Goal: Task Accomplishment & Management: Use online tool/utility

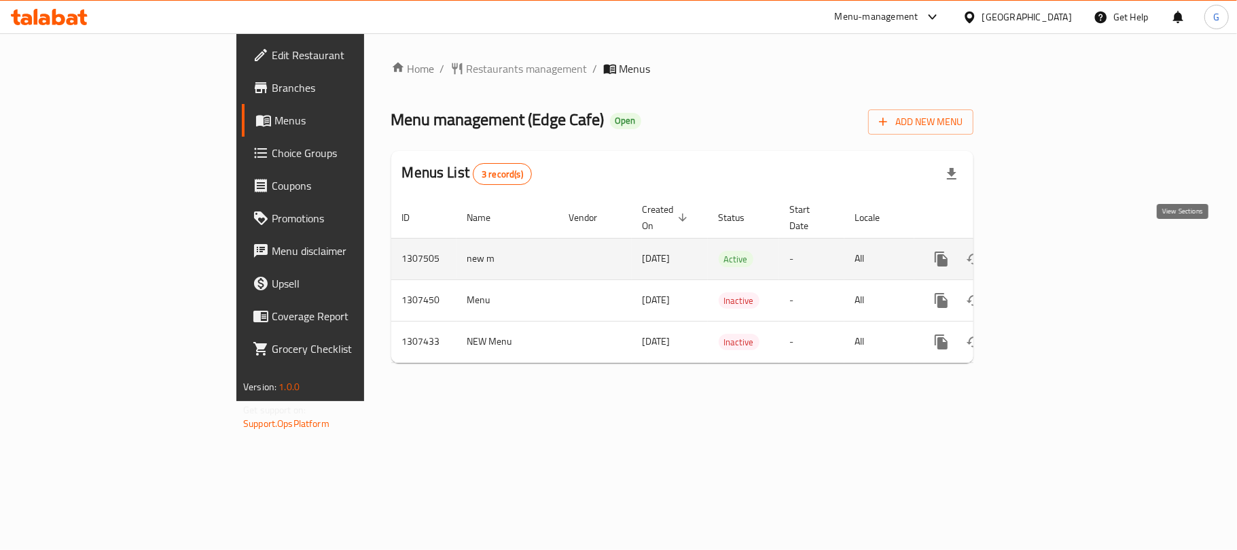
click at [1046, 253] on icon "enhanced table" at bounding box center [1039, 259] width 12 height 12
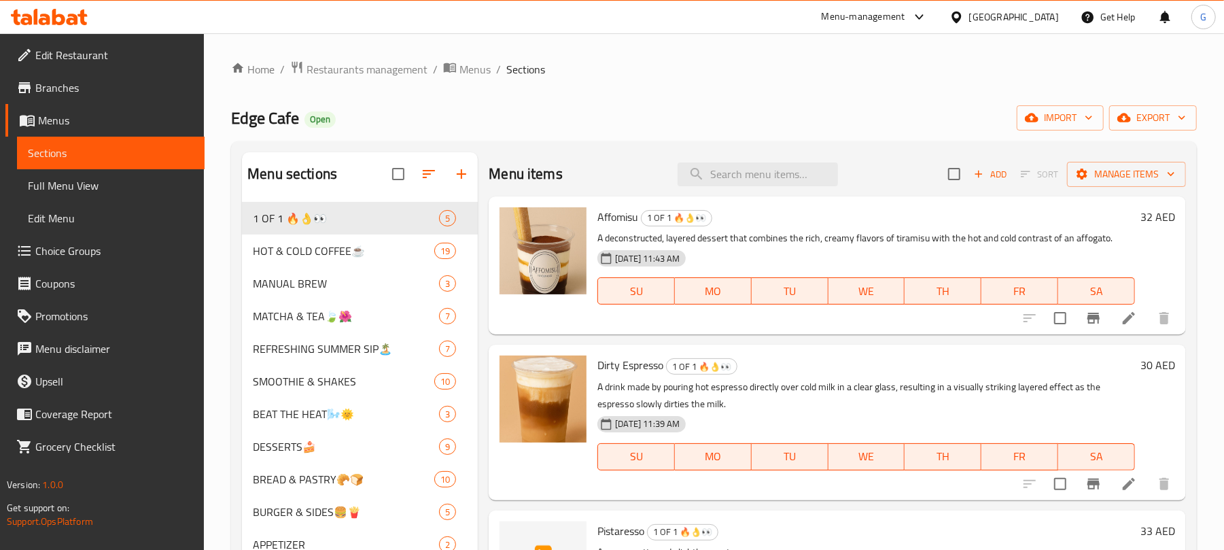
click at [98, 247] on span "Choice Groups" at bounding box center [114, 251] width 158 height 16
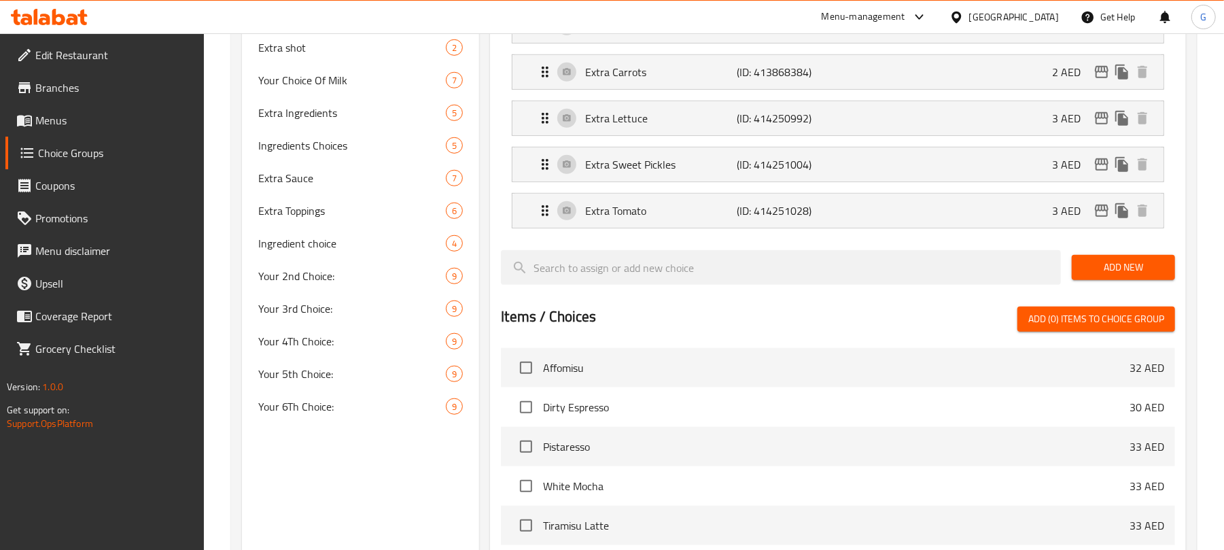
scroll to position [634, 0]
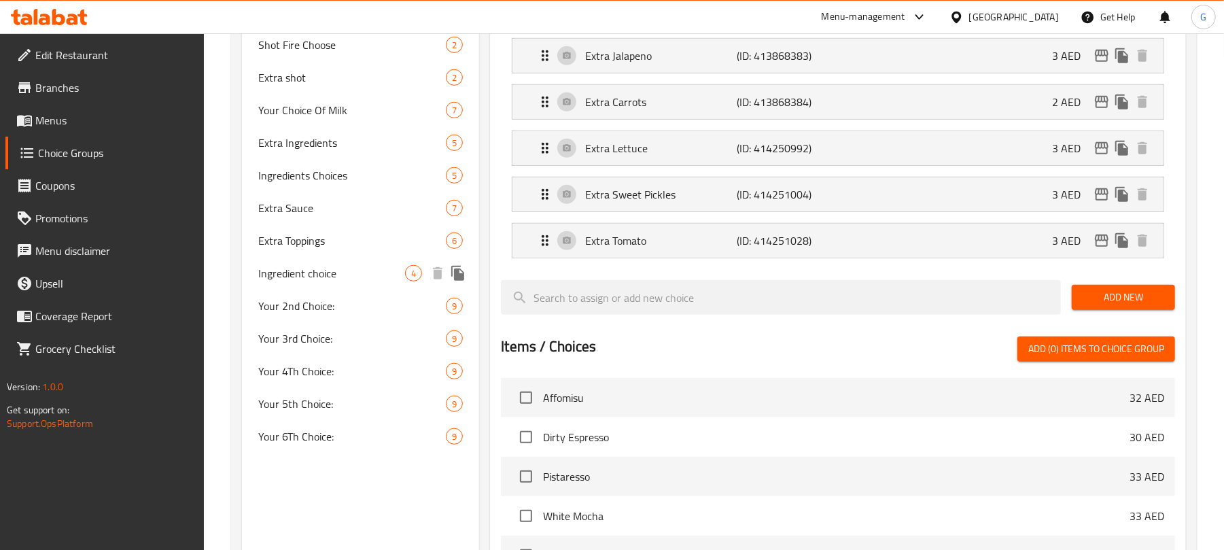
click at [300, 274] on span "Ingredient choice" at bounding box center [331, 273] width 147 height 16
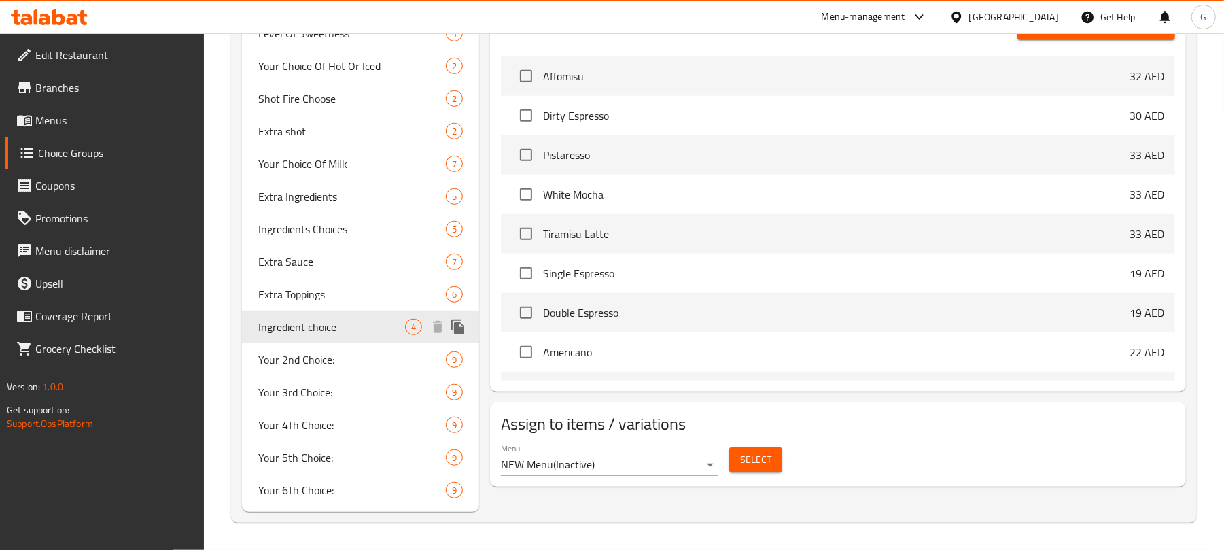
type input "Ingredient choice"
type input "اختيار المكونات"
type input "1"
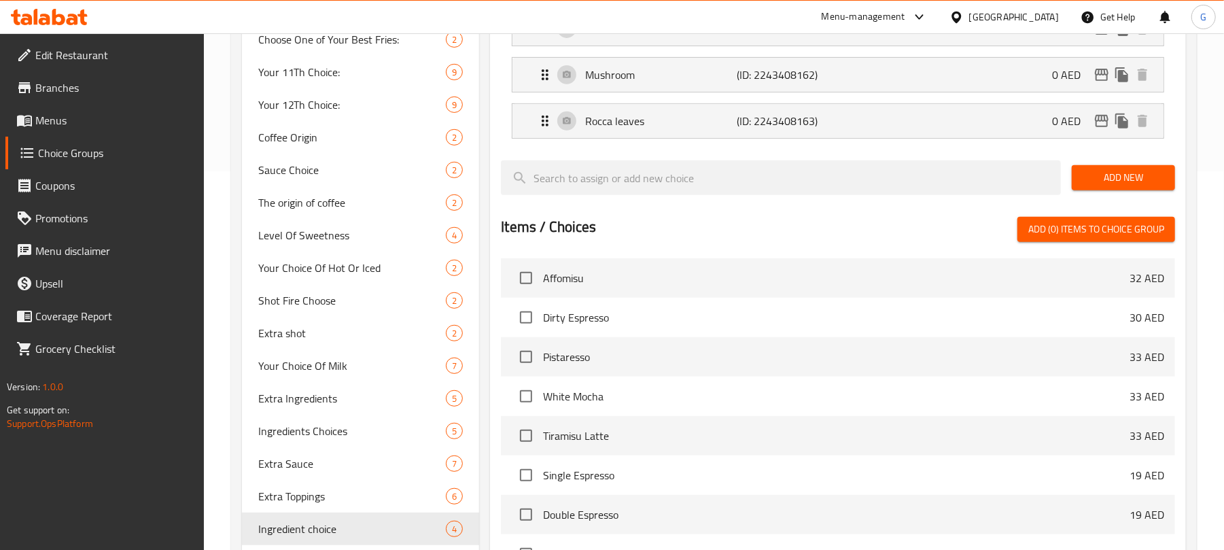
scroll to position [400, 0]
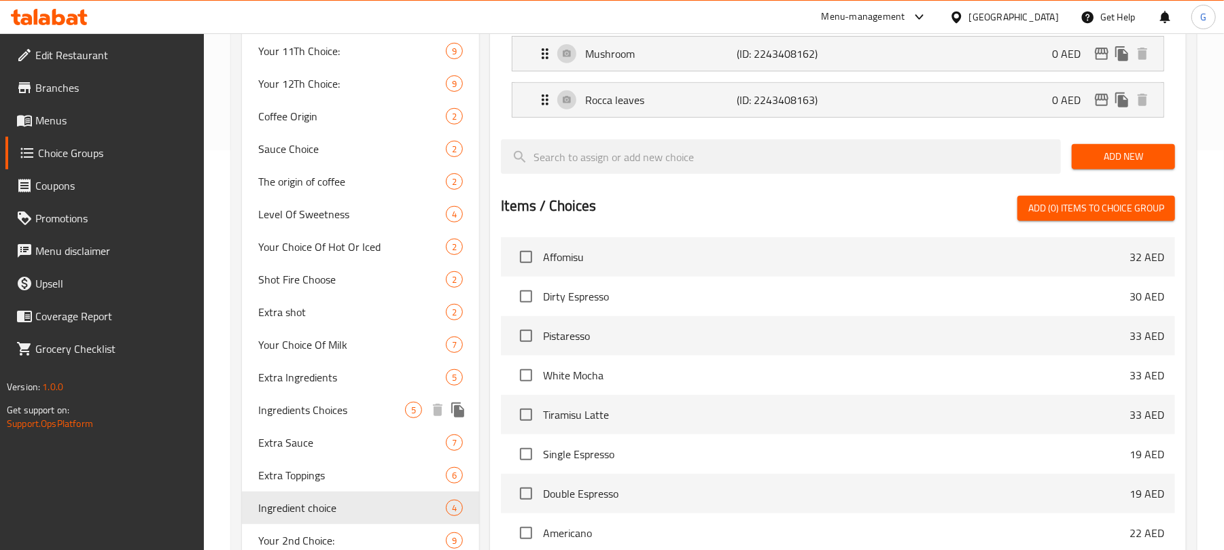
click at [379, 414] on span "Ingredients Choices" at bounding box center [331, 410] width 147 height 16
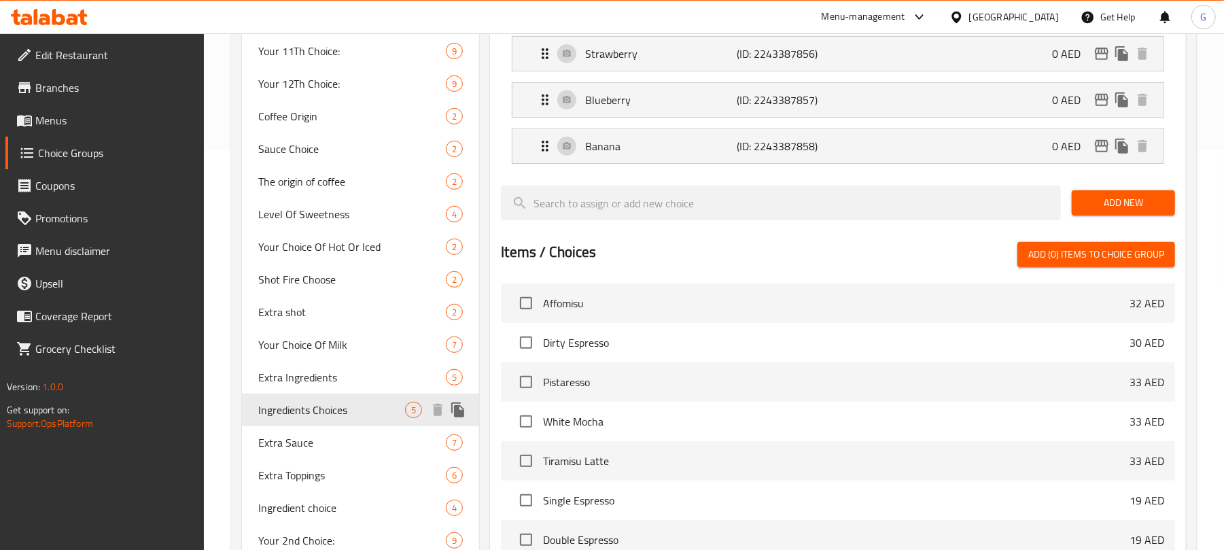
type input "Ingredients Choices"
type input "اختيارات المكونات"
type input "0"
type input "5"
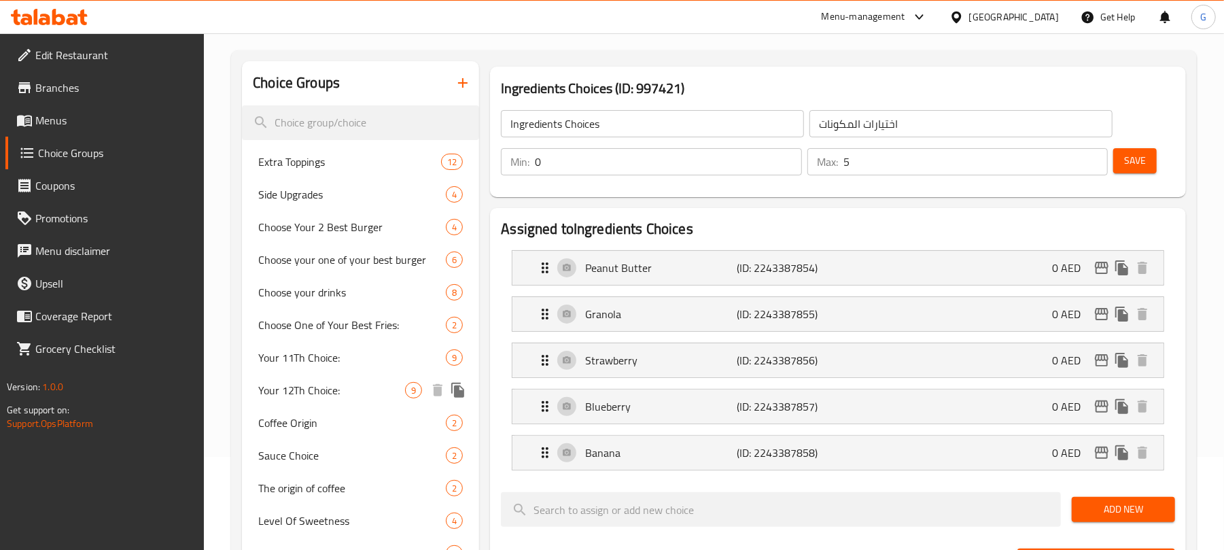
scroll to position [37, 0]
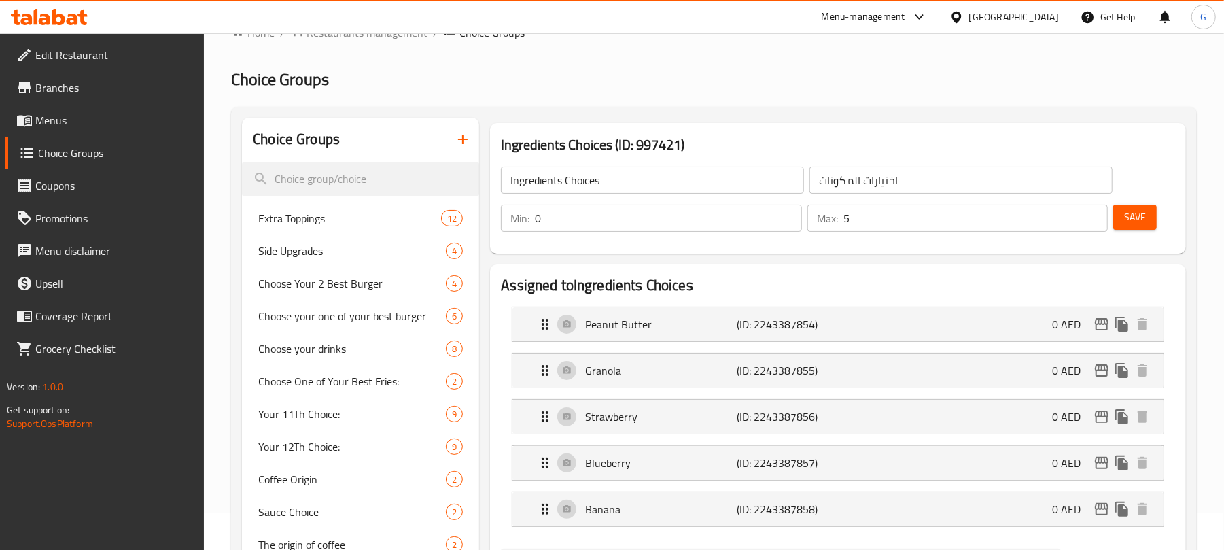
click at [603, 200] on div "Min: 0 ​ Max: 5 ​" at bounding box center [804, 218] width 618 height 38
click at [592, 216] on input "0" at bounding box center [668, 218] width 266 height 27
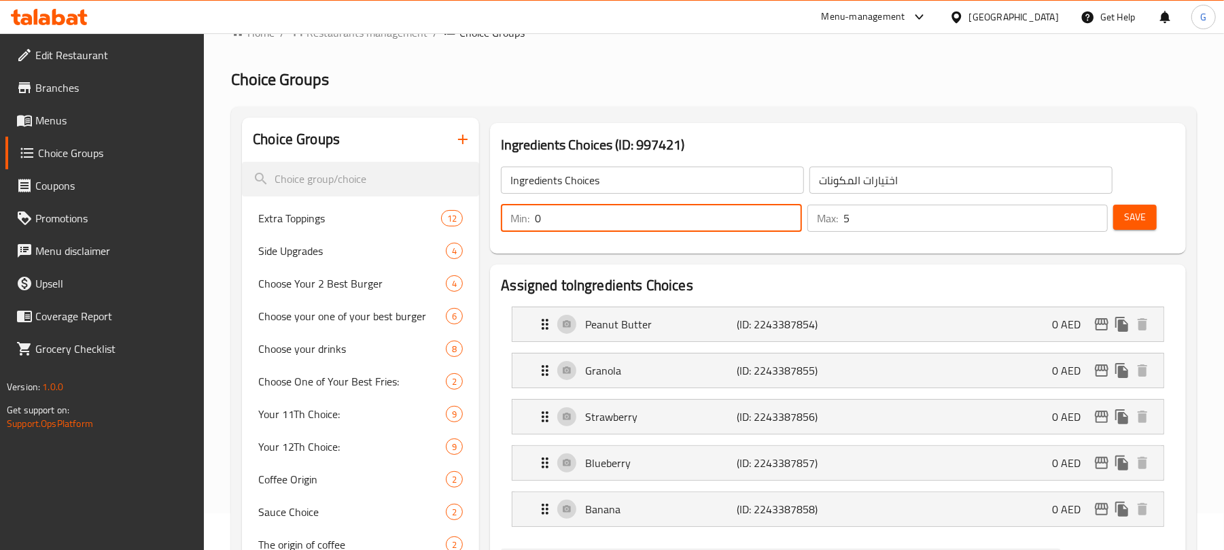
click at [592, 216] on input "0" at bounding box center [668, 218] width 266 height 27
type input "1"
click at [948, 223] on input "5" at bounding box center [975, 218] width 264 height 27
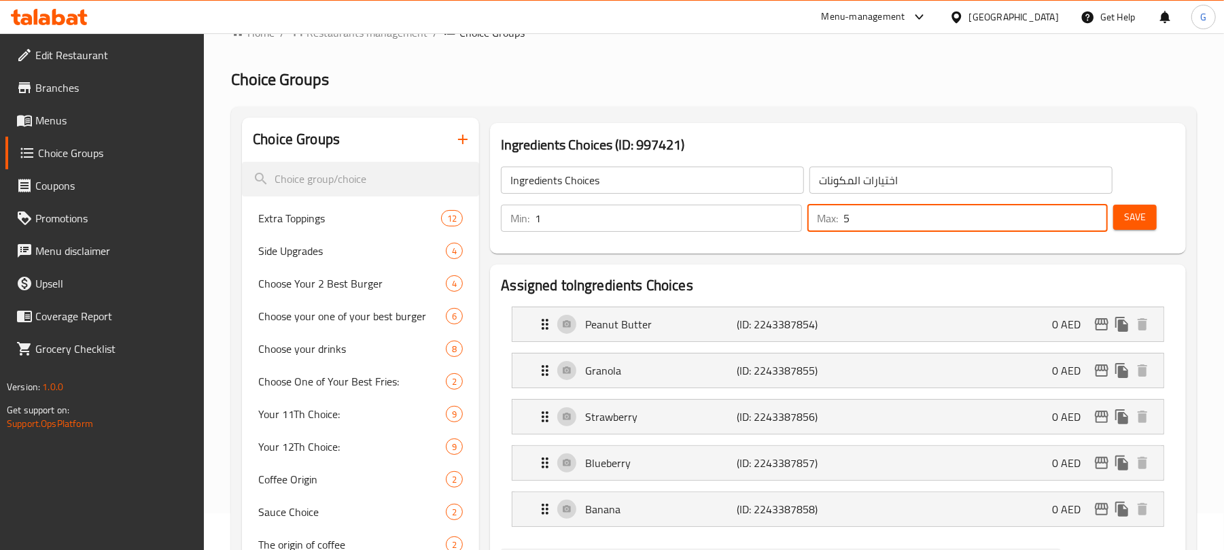
click at [948, 223] on input "5" at bounding box center [975, 218] width 264 height 27
type input "1"
click at [1139, 218] on span "Save" at bounding box center [1135, 217] width 22 height 17
